Goal: Information Seeking & Learning: Check status

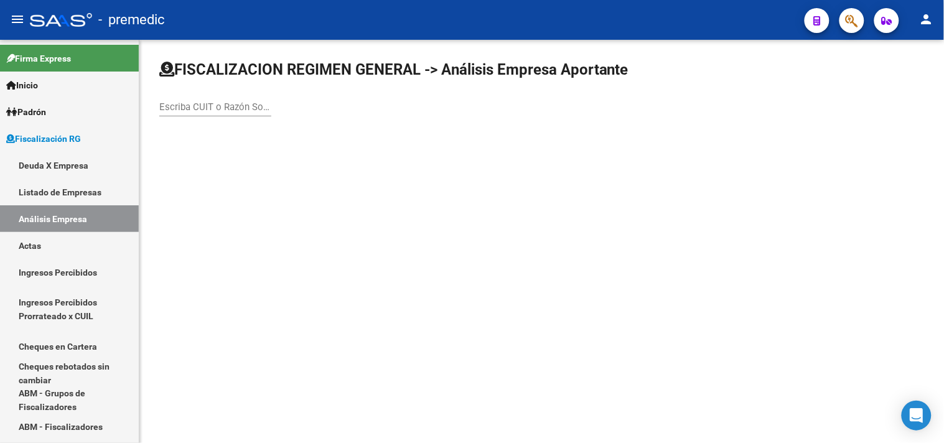
click at [479, 442] on mat-sidenav-content "FISCALIZACION REGIMEN GENERAL -> Análisis Empresa Aportante Escriba CUIT o Razó…" at bounding box center [541, 241] width 804 height 403
click at [59, 157] on link "Deuda X Empresa" at bounding box center [69, 165] width 139 height 27
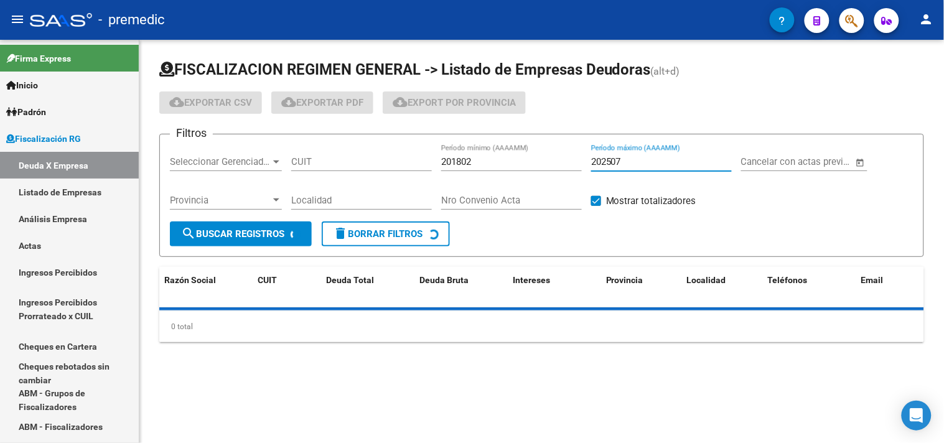
click at [633, 163] on input "202507" at bounding box center [661, 161] width 141 height 11
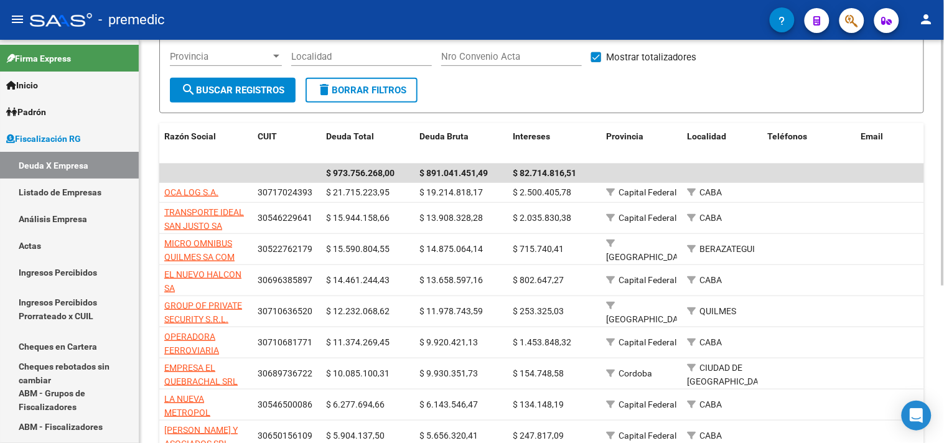
scroll to position [138, 0]
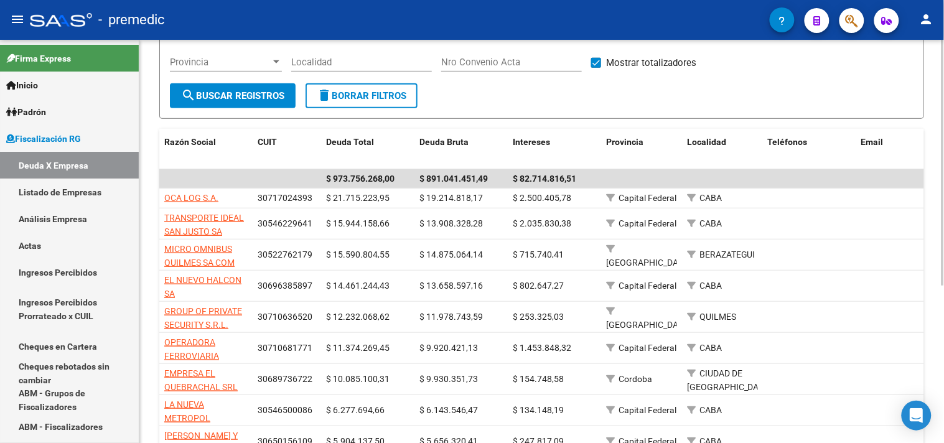
type input "202508"
click at [279, 98] on span "search Buscar Registros" at bounding box center [232, 95] width 103 height 11
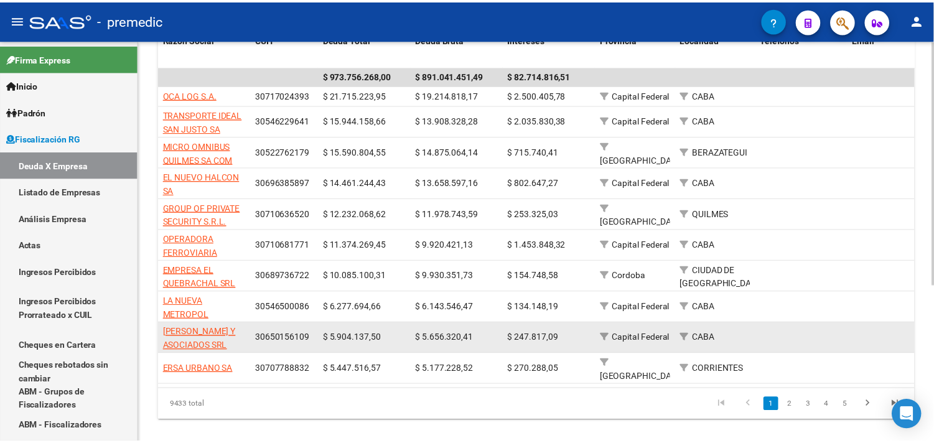
scroll to position [258, 0]
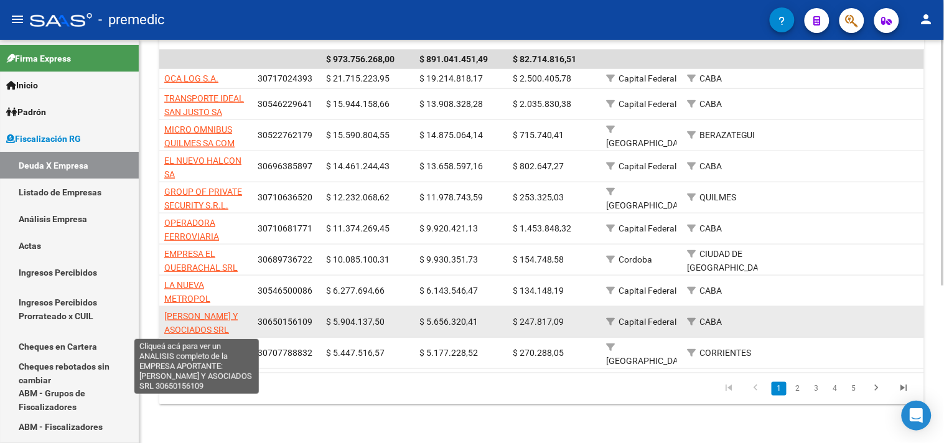
click at [214, 328] on span "[PERSON_NAME] Y ASOCIADOS SRL" at bounding box center [200, 323] width 73 height 24
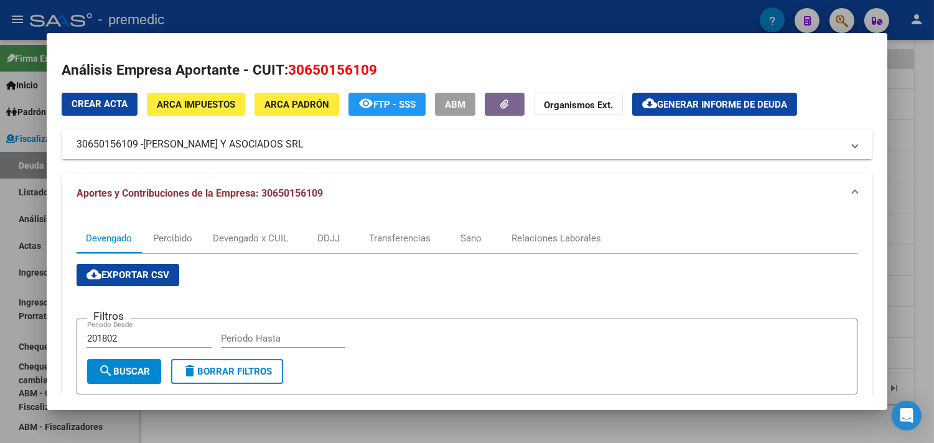
drag, startPoint x: 275, startPoint y: 151, endPoint x: 264, endPoint y: 147, distance: 11.8
click at [264, 147] on mat-panel-title "30650156109 - [PERSON_NAME] Y ASOCIADOS SRL" at bounding box center [460, 144] width 766 height 15
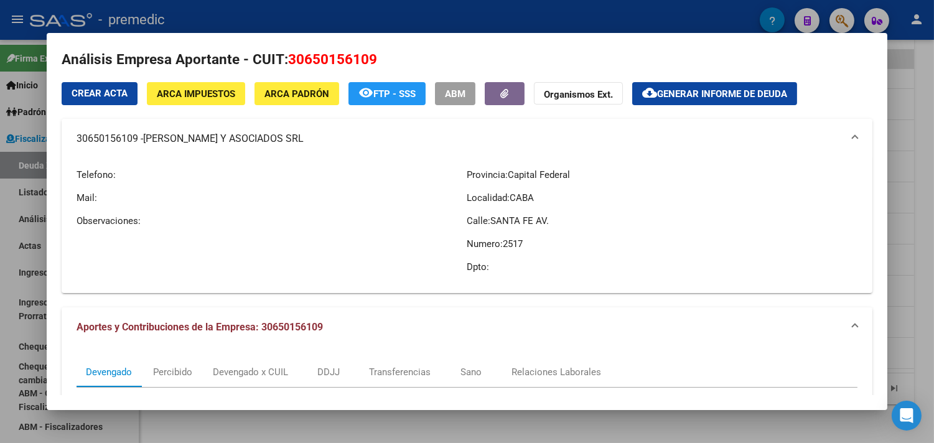
scroll to position [0, 0]
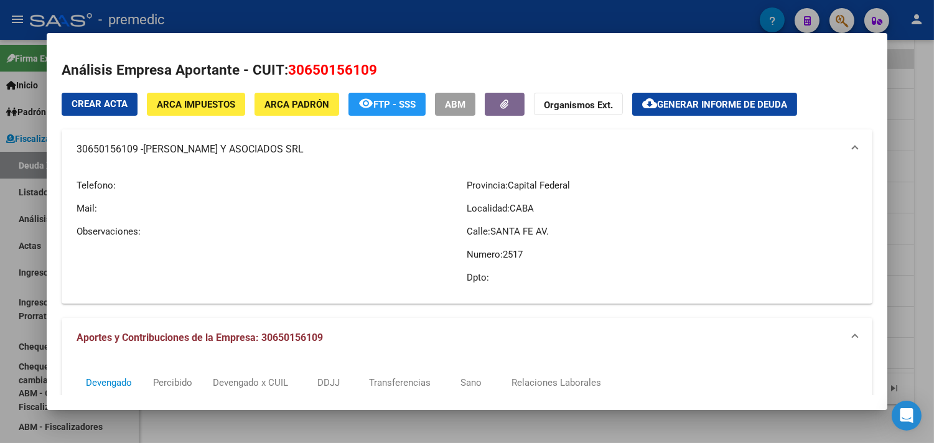
drag, startPoint x: 271, startPoint y: 153, endPoint x: 263, endPoint y: 158, distance: 9.5
click at [263, 158] on mat-expansion-panel-header "30650156109 - [PERSON_NAME] Y ASOCIADOS SRL" at bounding box center [467, 149] width 810 height 40
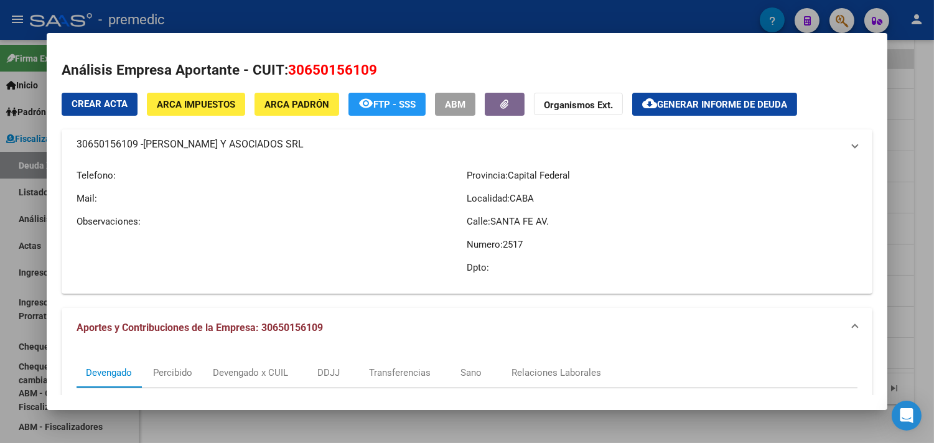
copy mat-panel-title "30650156109 - [PERSON_NAME] Y ASOCIADOS SRL"
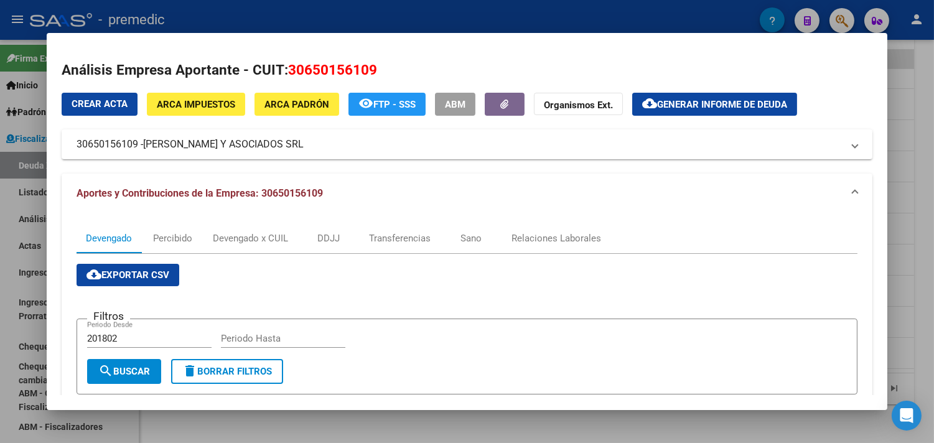
copy mat-panel-title "30650156109 - [PERSON_NAME] Y ASOCIADOS SRL"
drag, startPoint x: 379, startPoint y: 70, endPoint x: 276, endPoint y: 78, distance: 103.5
click at [276, 78] on h2 "Análisis Empresa Aportante - CUIT: 30650156109" at bounding box center [467, 70] width 810 height 21
click at [278, 77] on h2 "Análisis Empresa Aportante - CUIT: 30650156109" at bounding box center [467, 70] width 810 height 21
click at [288, 68] on span "30650156109" at bounding box center [332, 70] width 89 height 16
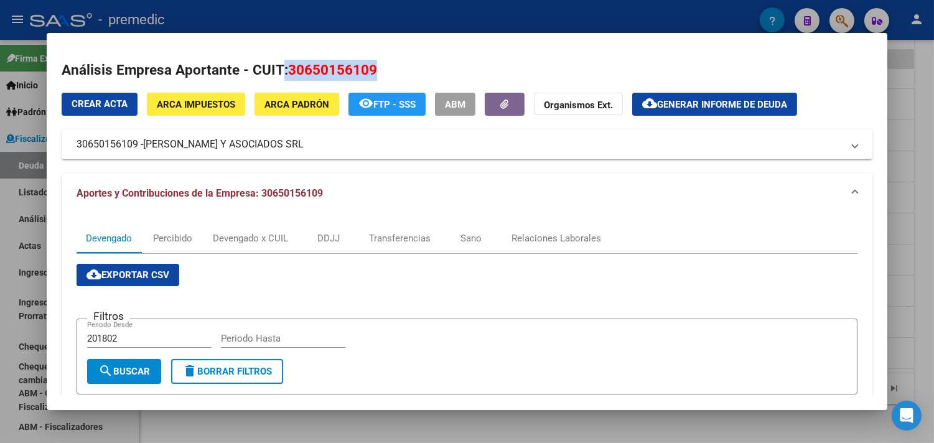
click at [288, 68] on span "30650156109" at bounding box center [332, 70] width 89 height 16
drag, startPoint x: 368, startPoint y: 69, endPoint x: 283, endPoint y: 63, distance: 85.4
click at [288, 63] on span "30650156109" at bounding box center [332, 70] width 89 height 16
copy span "30650156109"
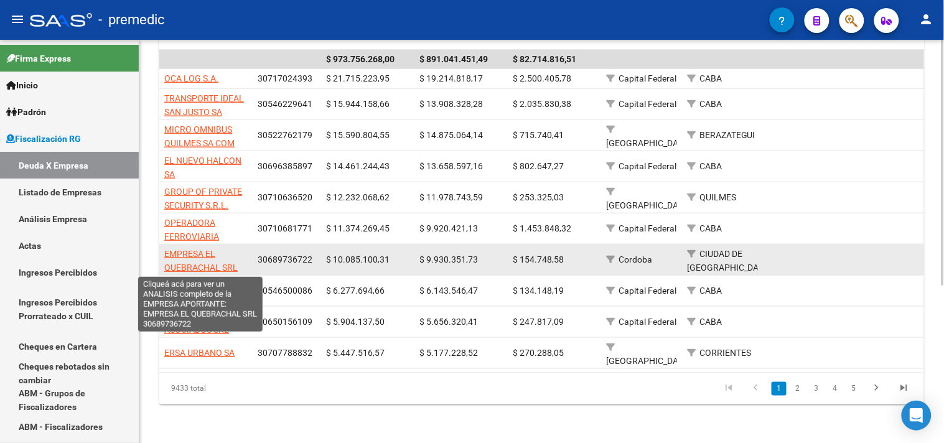
click at [207, 266] on span "EMPRESA EL QUEBRACHAL SRL" at bounding box center [200, 261] width 73 height 24
type textarea "30689736722"
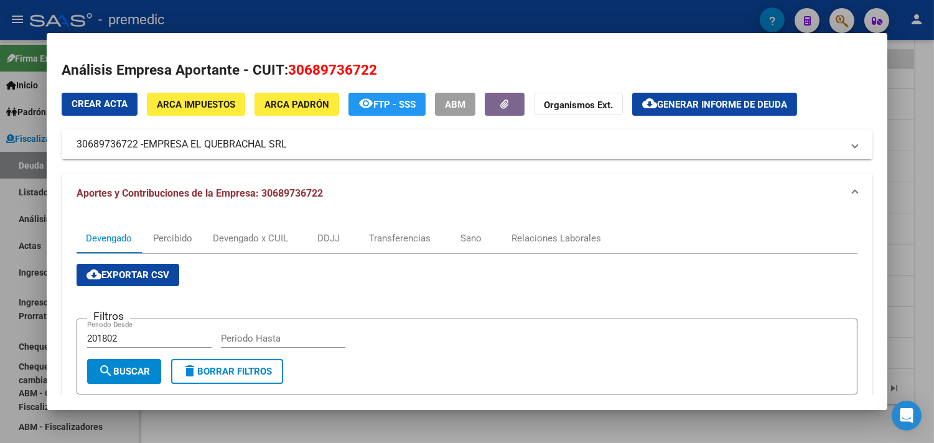
drag, startPoint x: 185, startPoint y: 145, endPoint x: 284, endPoint y: 143, distance: 99.5
click at [284, 143] on span "EMPRESA EL QUEBRACHAL SRL" at bounding box center [215, 144] width 144 height 15
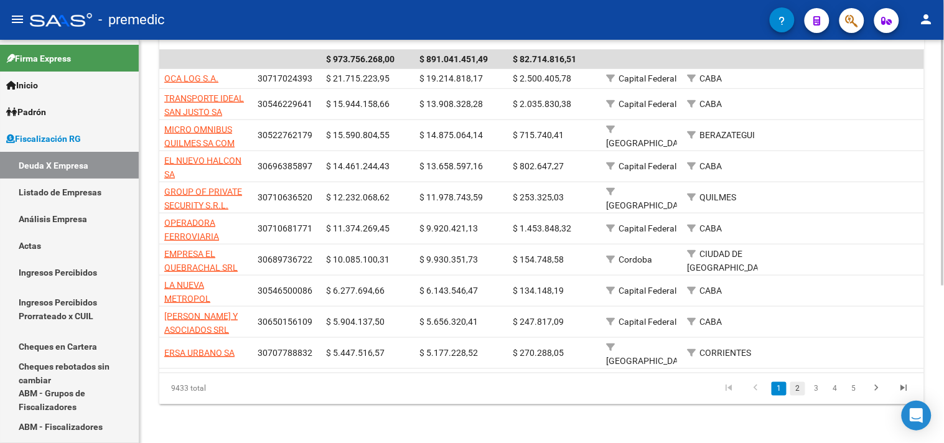
click at [795, 389] on link "2" at bounding box center [797, 389] width 15 height 14
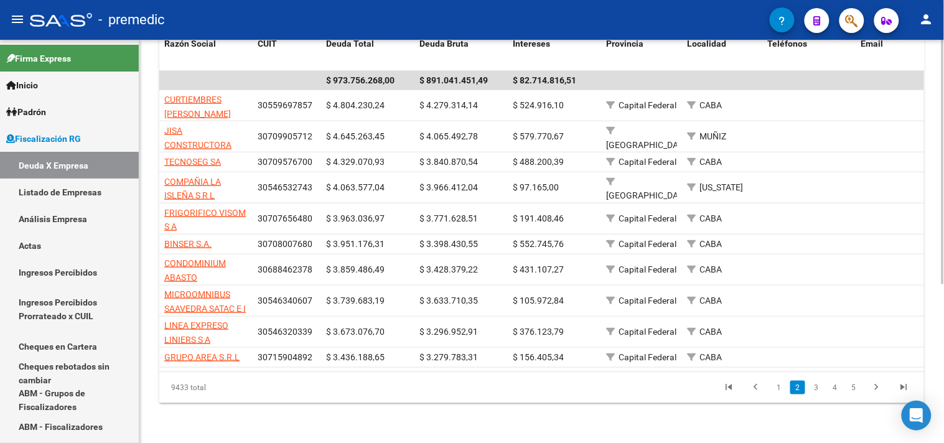
scroll to position [246, 0]
